Goal: Information Seeking & Learning: Learn about a topic

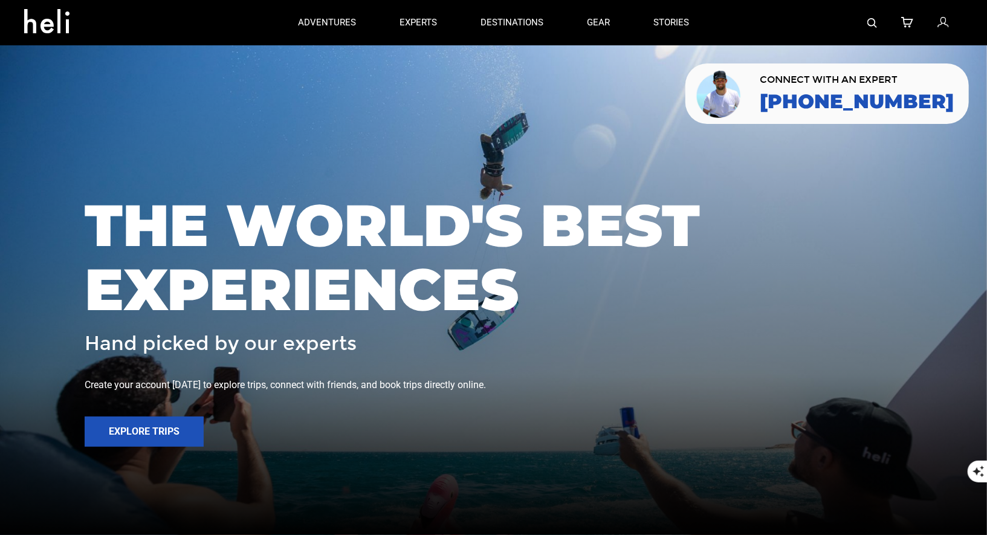
click at [872, 24] on img at bounding box center [873, 23] width 10 height 10
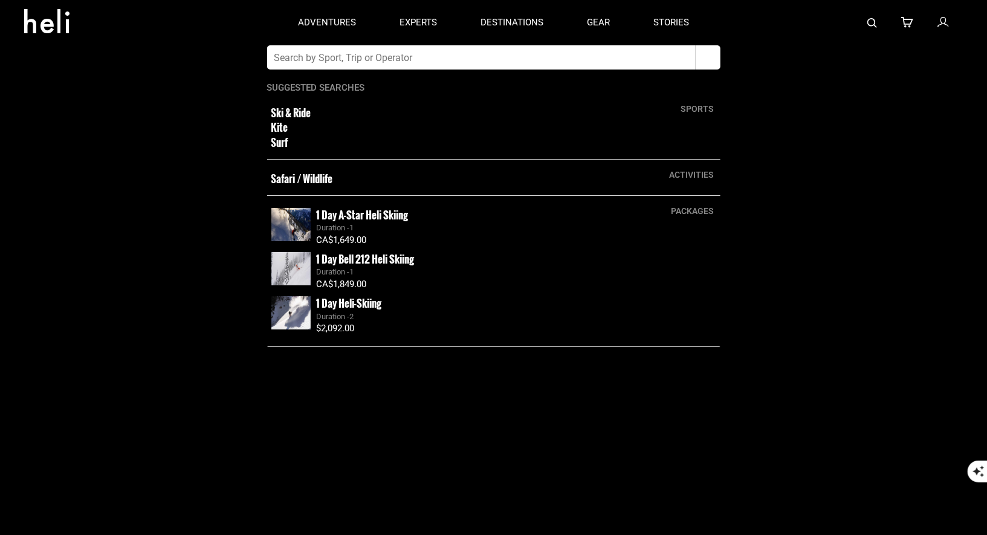
click at [605, 59] on input "text" at bounding box center [481, 57] width 429 height 24
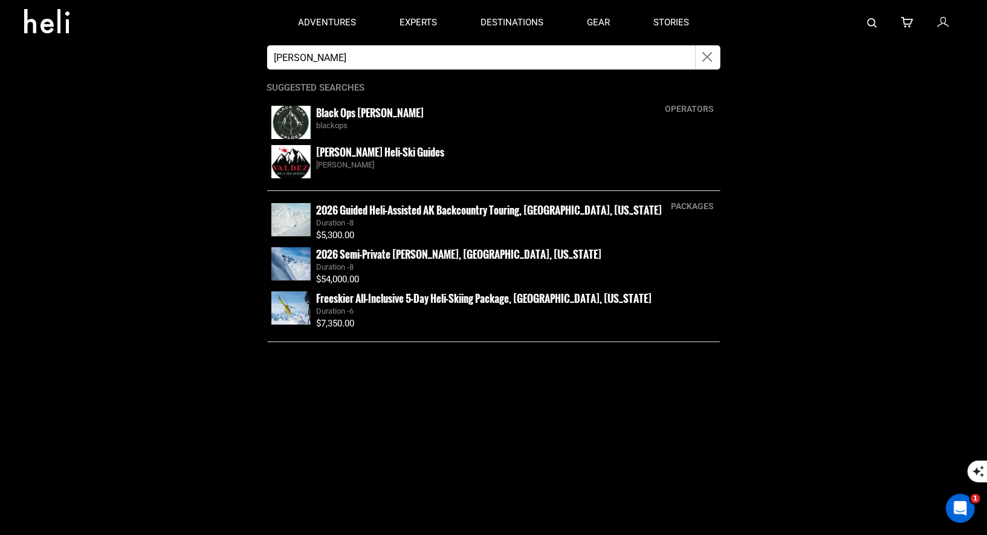
type input "[PERSON_NAME]"
click at [706, 61] on icon "button" at bounding box center [708, 57] width 10 height 14
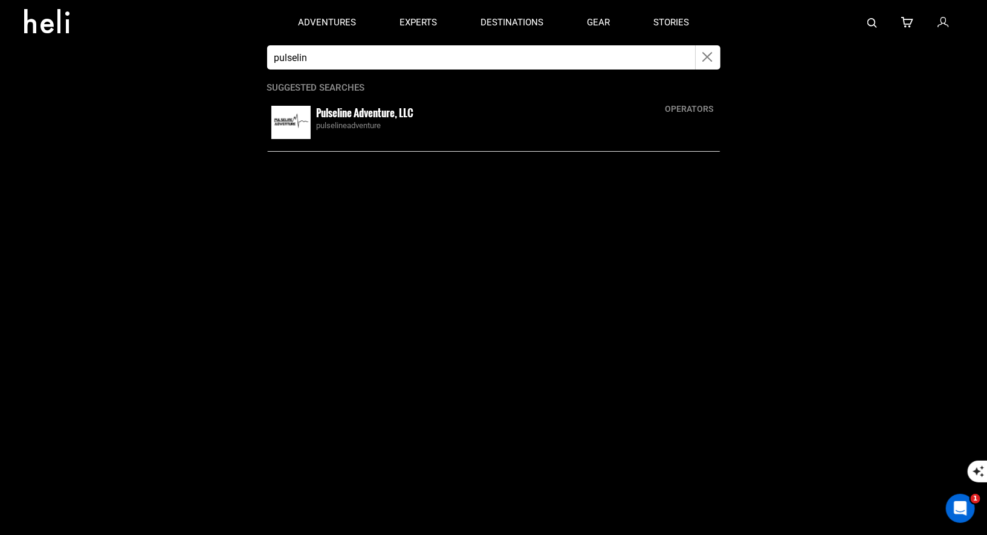
type input "pulselin"
click at [345, 125] on div "pulselineadventure" at bounding box center [517, 125] width 400 height 11
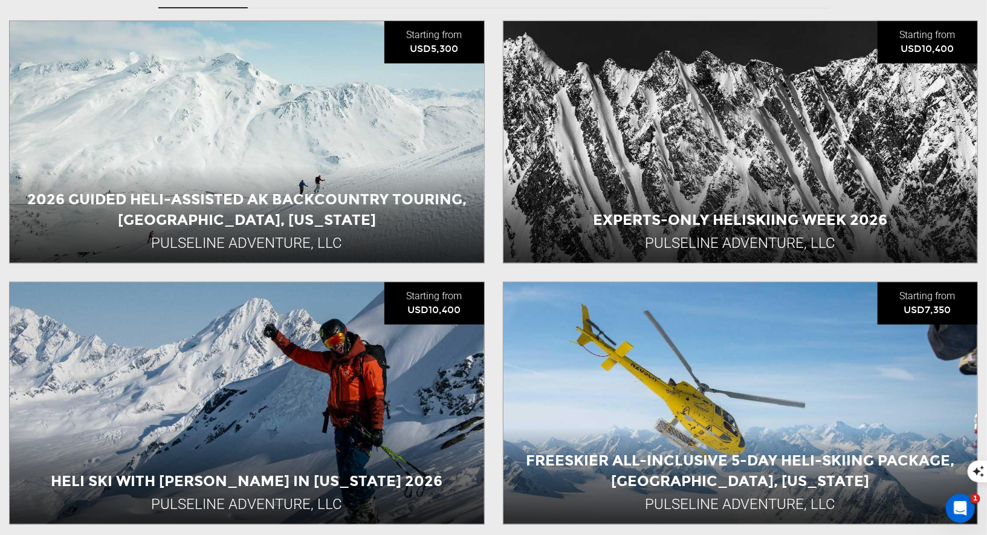
scroll to position [428, 0]
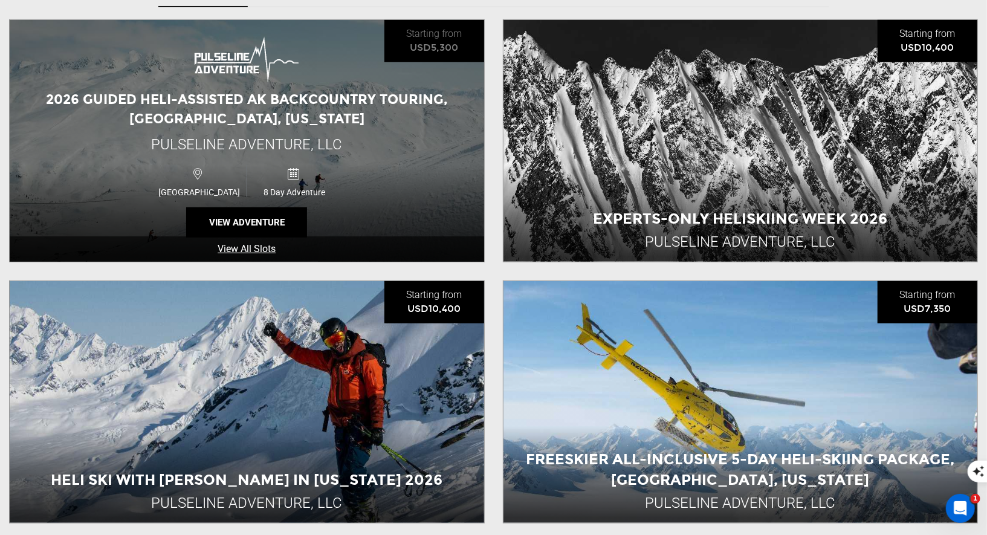
click at [371, 91] on span "2026 Guided Heli-Assisted AK Backcountry Touring, [GEOGRAPHIC_DATA], [US_STATE]" at bounding box center [247, 108] width 402 height 35
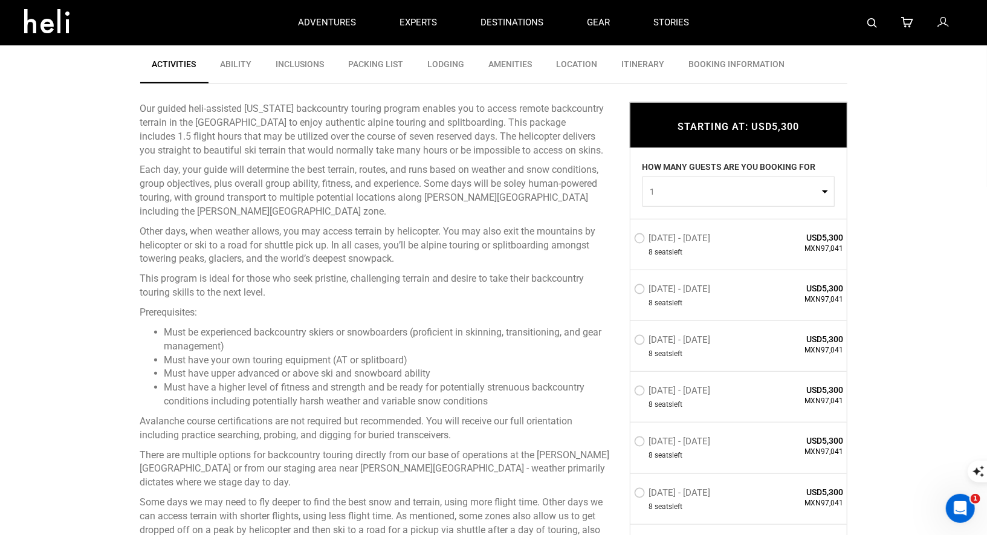
scroll to position [325, 0]
